Goal: Information Seeking & Learning: Learn about a topic

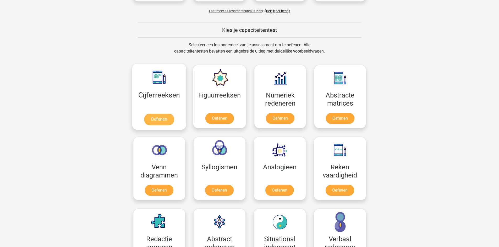
scroll to position [180, 0]
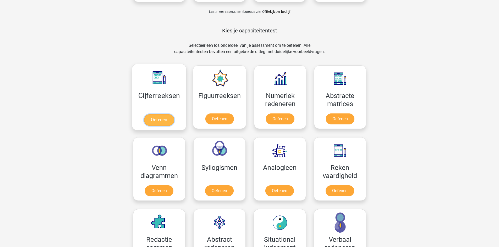
click at [159, 119] on link "Oefenen" at bounding box center [159, 120] width 30 height 12
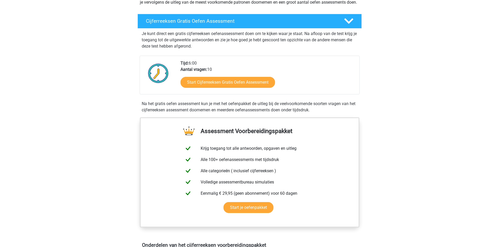
scroll to position [79, 0]
click at [235, 87] on link "Start Cijferreeksen Gratis Oefen Assessment" at bounding box center [227, 82] width 109 height 13
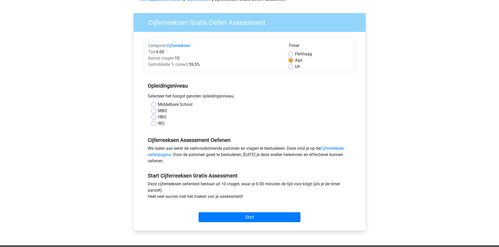
scroll to position [31, 0]
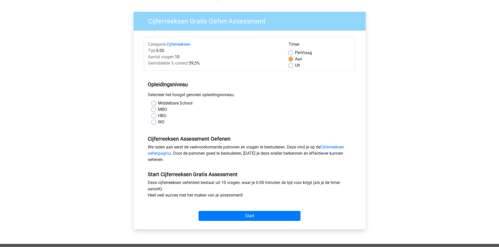
click at [158, 103] on label "Middelbare School" at bounding box center [175, 103] width 35 height 6
click at [155, 103] on input "Middelbare School" at bounding box center [154, 102] width 4 height 5
radio input "true"
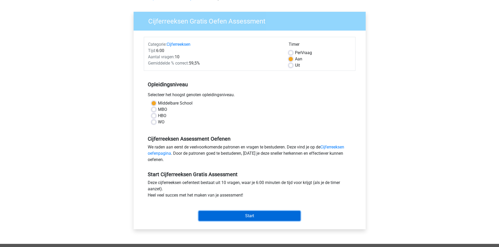
click at [250, 216] on input "Start" at bounding box center [249, 216] width 102 height 10
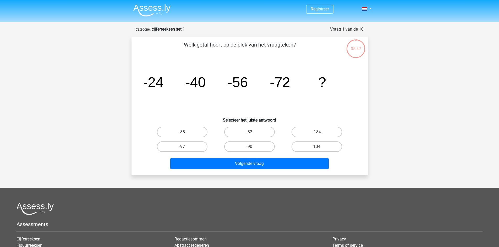
click at [182, 132] on label "-88" at bounding box center [182, 132] width 51 height 10
click at [182, 132] on input "-88" at bounding box center [183, 133] width 3 height 3
radio input "true"
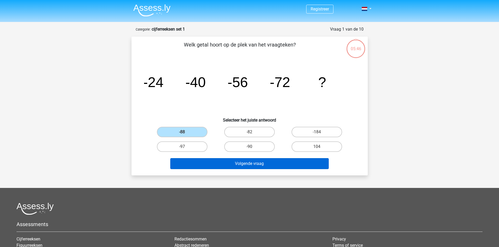
click at [247, 158] on div "Volgende vraag" at bounding box center [249, 162] width 219 height 17
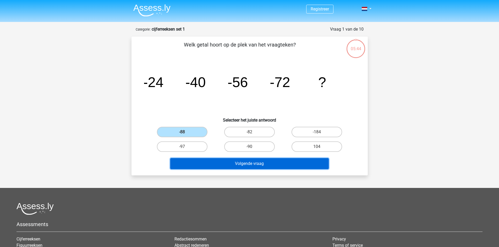
click at [249, 163] on button "Volgende vraag" at bounding box center [249, 163] width 158 height 11
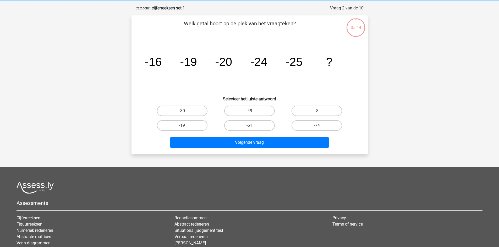
scroll to position [26, 0]
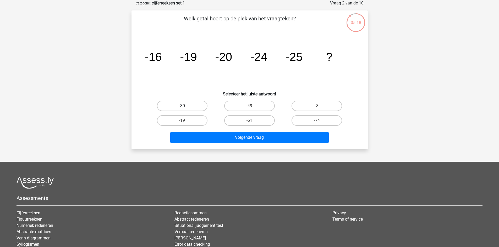
click at [195, 107] on label "-30" at bounding box center [182, 106] width 51 height 10
click at [185, 107] on input "-30" at bounding box center [183, 107] width 3 height 3
radio input "true"
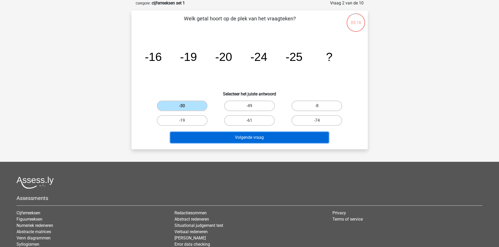
click at [241, 133] on button "Volgende vraag" at bounding box center [249, 137] width 158 height 11
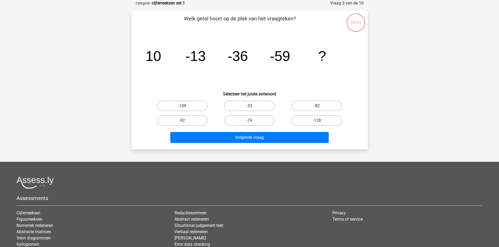
click at [315, 105] on label "-82" at bounding box center [316, 106] width 51 height 10
click at [317, 106] on input "-82" at bounding box center [318, 107] width 3 height 3
radio input "true"
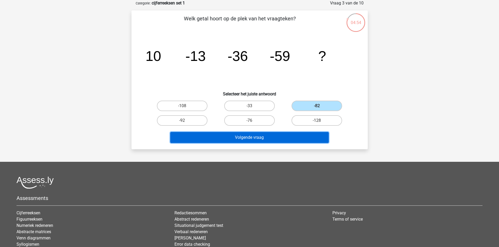
click at [255, 139] on button "Volgende vraag" at bounding box center [249, 137] width 158 height 11
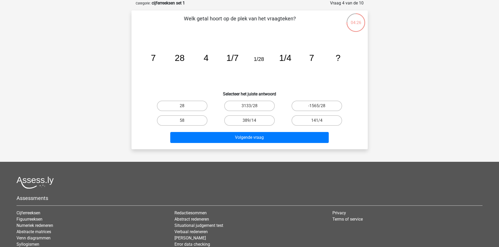
click at [185, 109] on input "28" at bounding box center [183, 107] width 3 height 3
radio input "true"
click at [317, 123] on input "141/4" at bounding box center [318, 122] width 3 height 3
radio input "true"
click at [262, 147] on div "Welk getal hoort op de plek van het vraagteken? image/svg+xml 7 28 4 1/7 1/28 1…" at bounding box center [249, 79] width 236 height 139
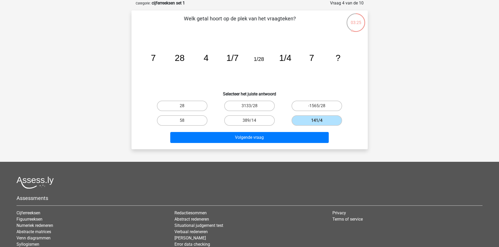
click at [264, 144] on div "Volgende vraag" at bounding box center [249, 138] width 202 height 13
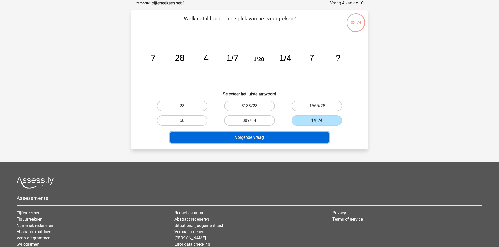
click at [263, 138] on button "Volgende vraag" at bounding box center [249, 137] width 158 height 11
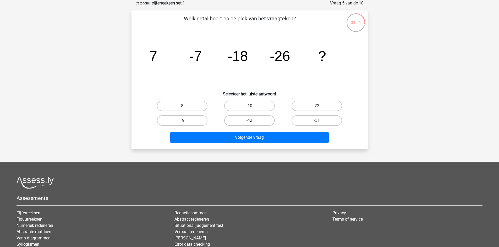
click at [261, 120] on label "-42" at bounding box center [249, 120] width 51 height 10
click at [253, 121] on input "-42" at bounding box center [250, 122] width 3 height 3
radio input "true"
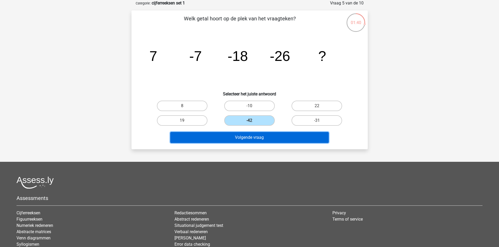
click at [257, 138] on button "Volgende vraag" at bounding box center [249, 137] width 158 height 11
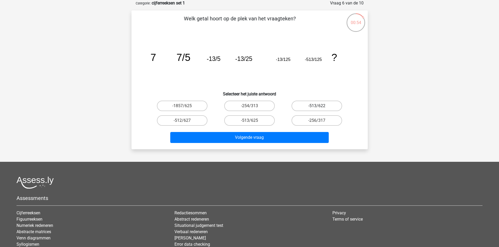
click at [319, 105] on label "-513/622" at bounding box center [316, 106] width 51 height 10
click at [319, 106] on input "-513/622" at bounding box center [318, 107] width 3 height 3
radio input "true"
click at [255, 121] on label "-513/625" at bounding box center [249, 120] width 51 height 10
click at [253, 121] on input "-513/625" at bounding box center [250, 122] width 3 height 3
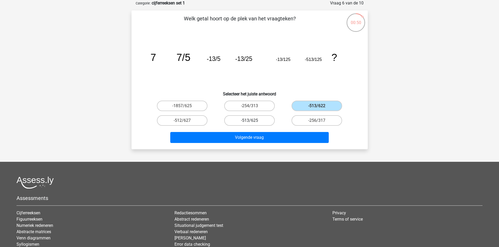
radio input "true"
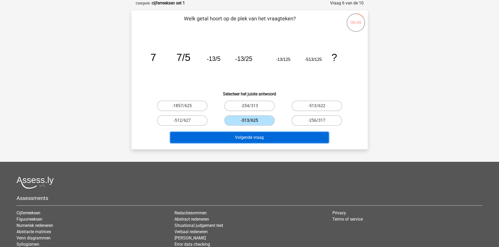
click at [252, 136] on button "Volgende vraag" at bounding box center [249, 137] width 158 height 11
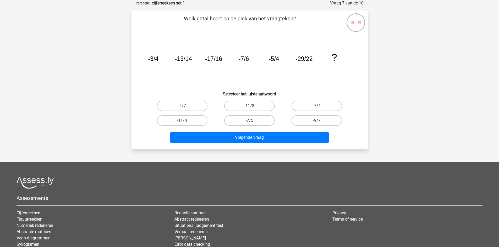
click at [242, 121] on label "-7/5" at bounding box center [249, 120] width 51 height 10
click at [249, 121] on input "-7/5" at bounding box center [250, 122] width 3 height 3
radio input "true"
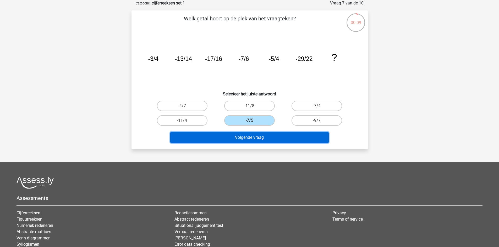
click at [249, 135] on button "Volgende vraag" at bounding box center [249, 137] width 158 height 11
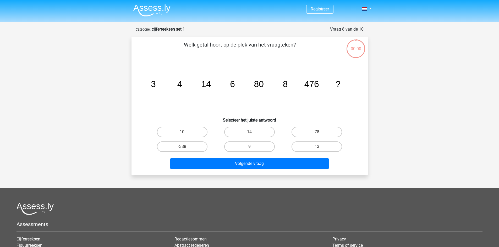
scroll to position [26, 0]
